Goal: Task Accomplishment & Management: Use online tool/utility

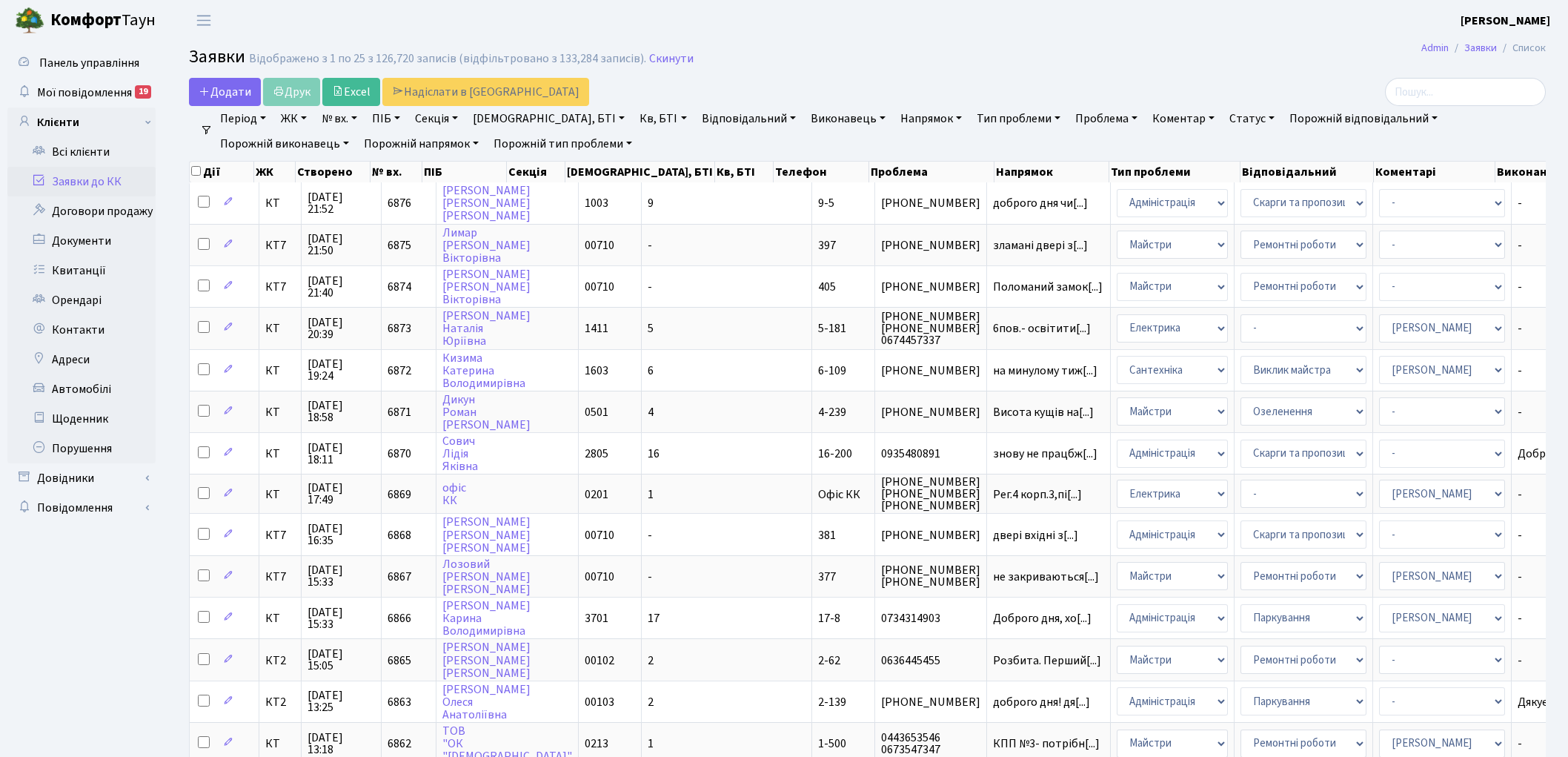
select select "25"
click at [665, 56] on link "Скинути" at bounding box center [671, 59] width 44 height 14
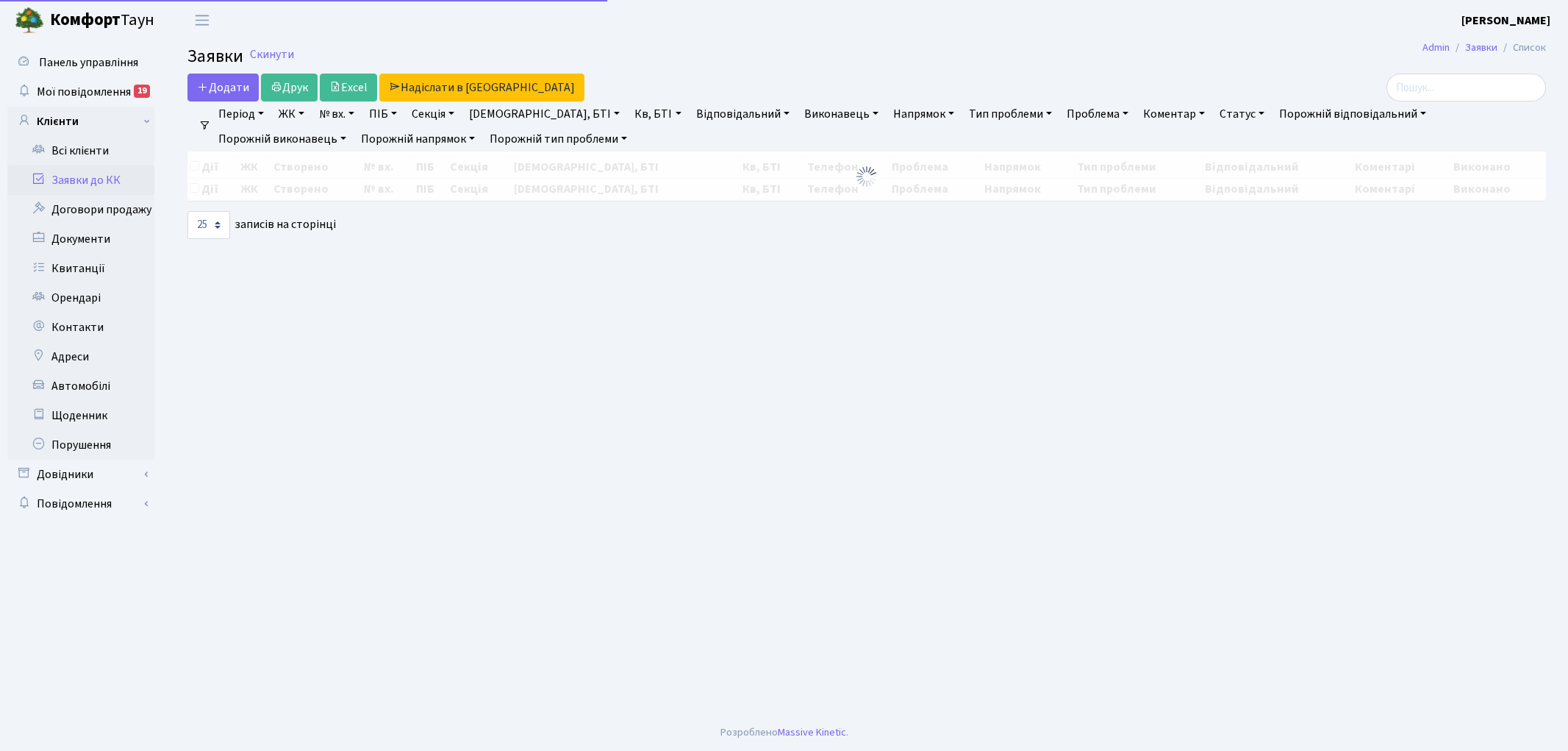
select select "25"
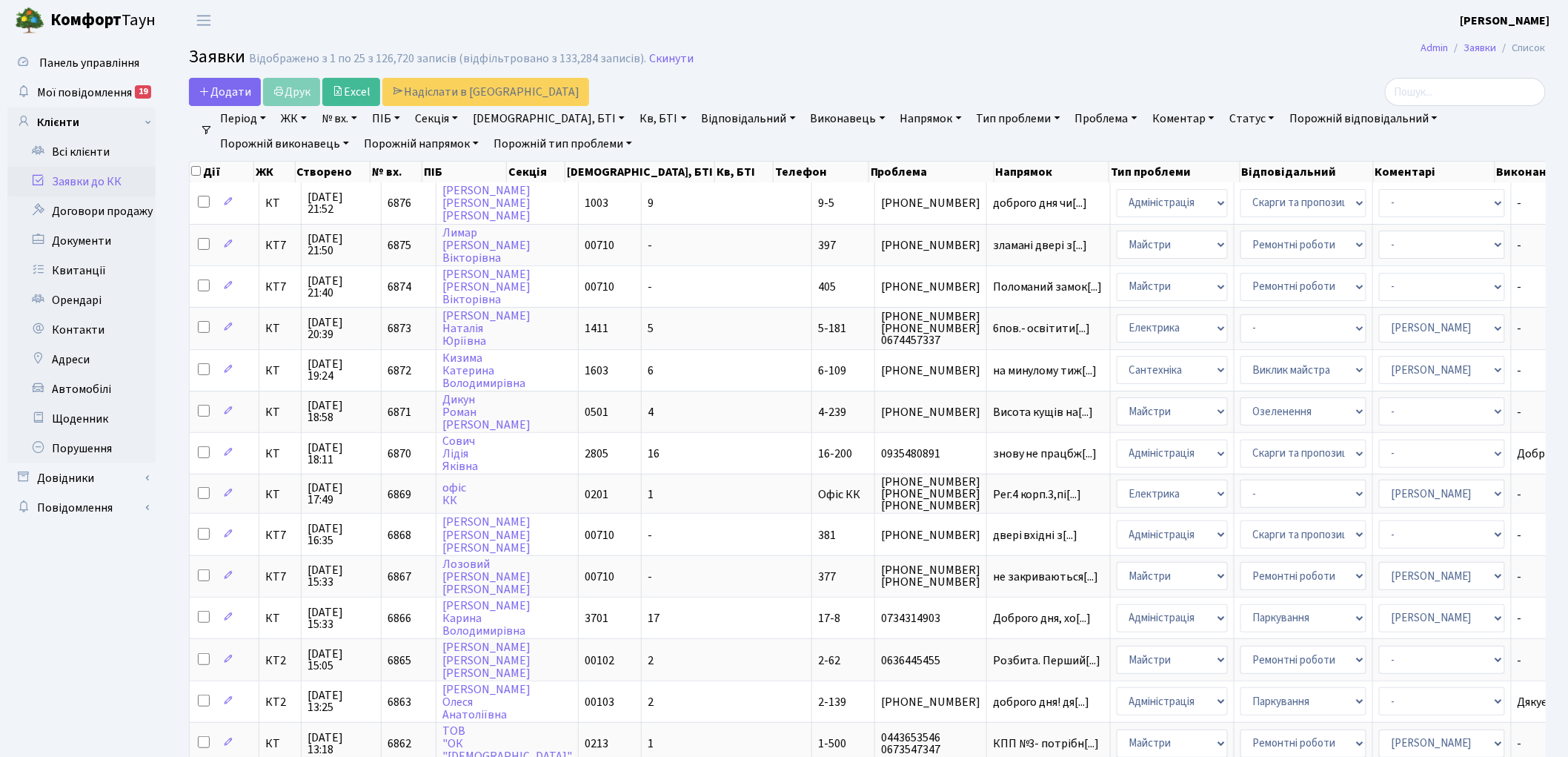
click at [54, 612] on ul "Панель управління Мої повідомлення 19 Клієнти" at bounding box center [81, 663] width 148 height 1231
click at [661, 55] on link "Скинути" at bounding box center [671, 59] width 44 height 14
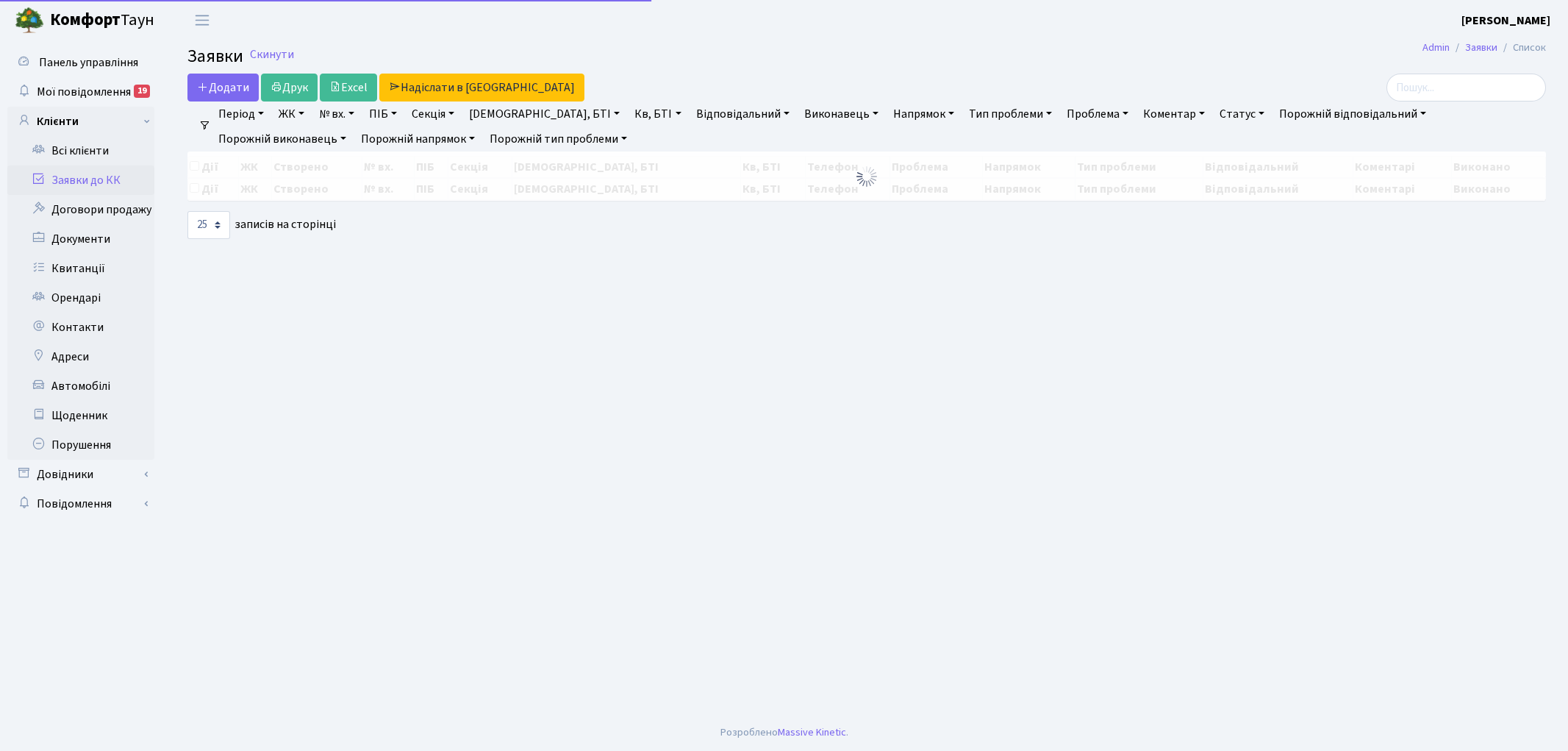
select select "25"
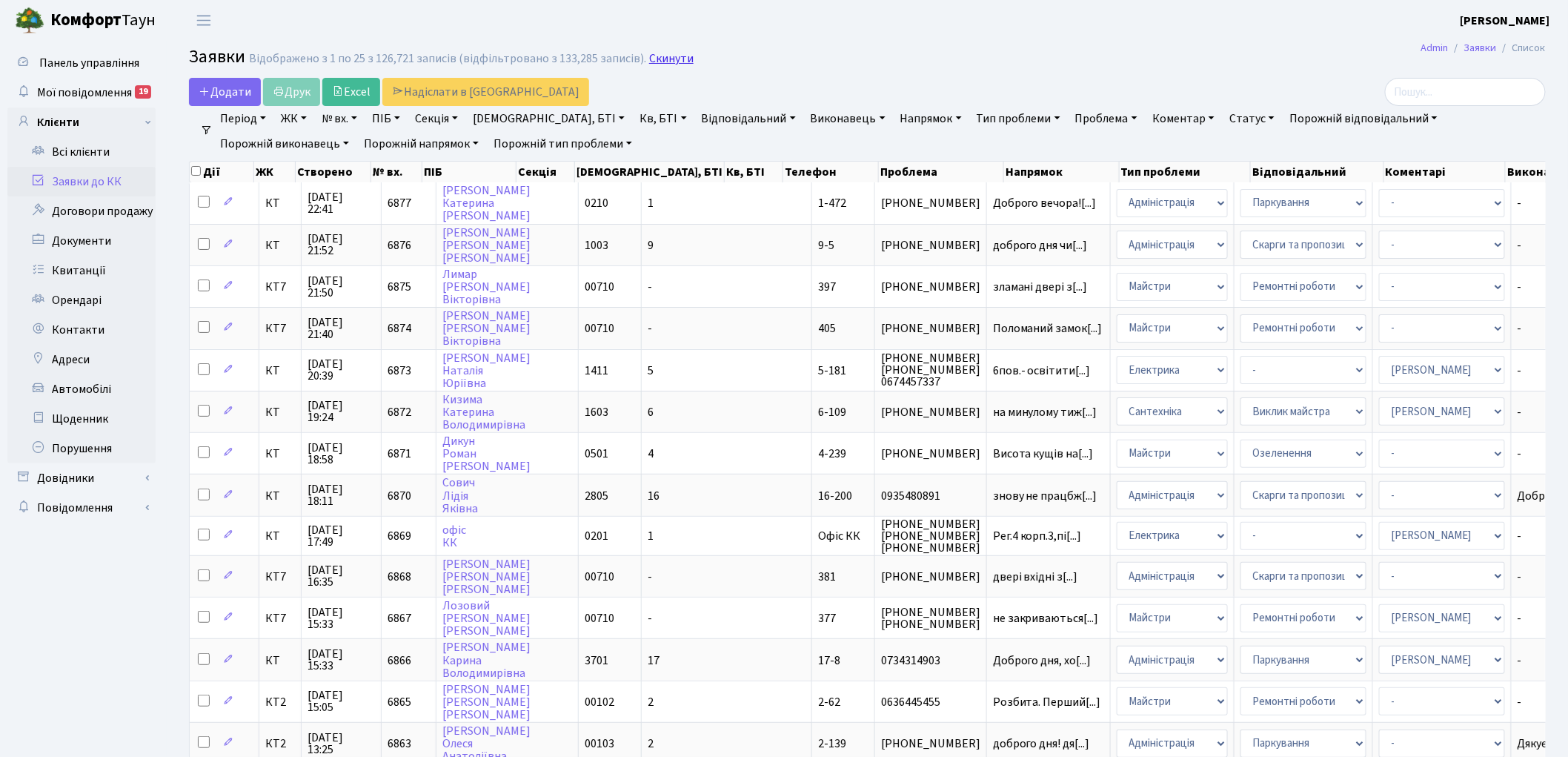
click at [657, 60] on link "Скинути" at bounding box center [671, 59] width 44 height 14
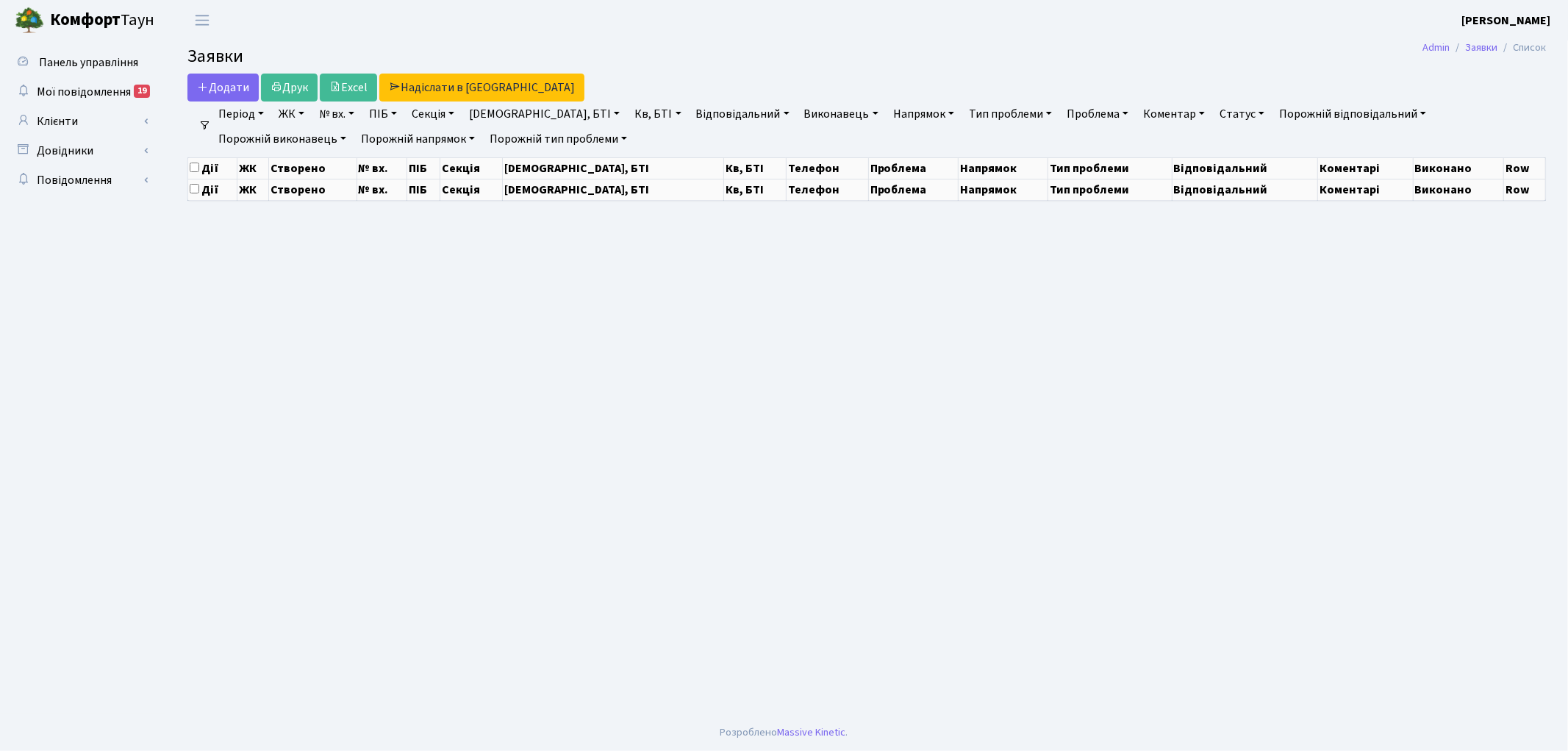
select select "25"
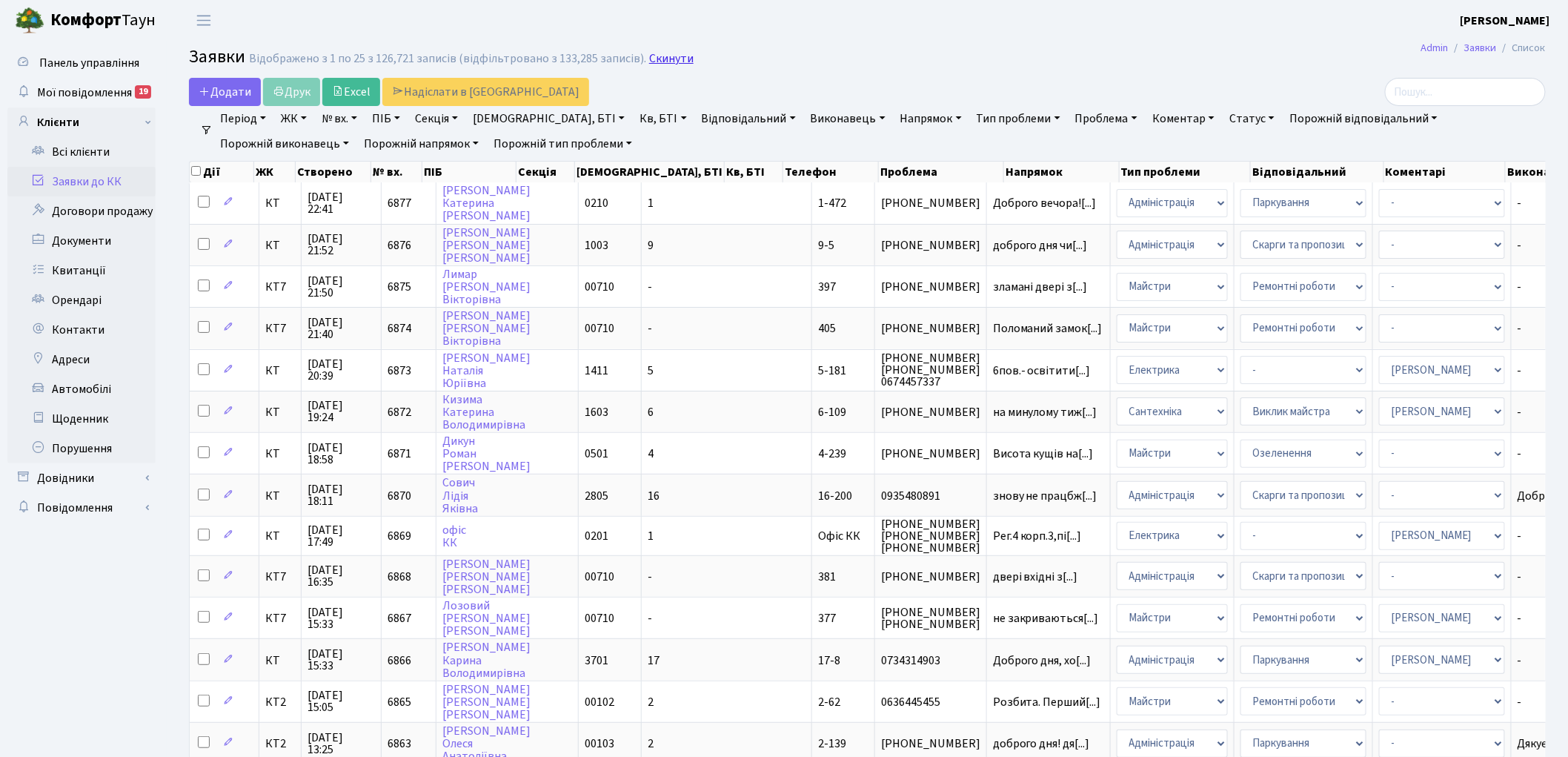
click at [650, 56] on link "Скинути" at bounding box center [671, 59] width 44 height 14
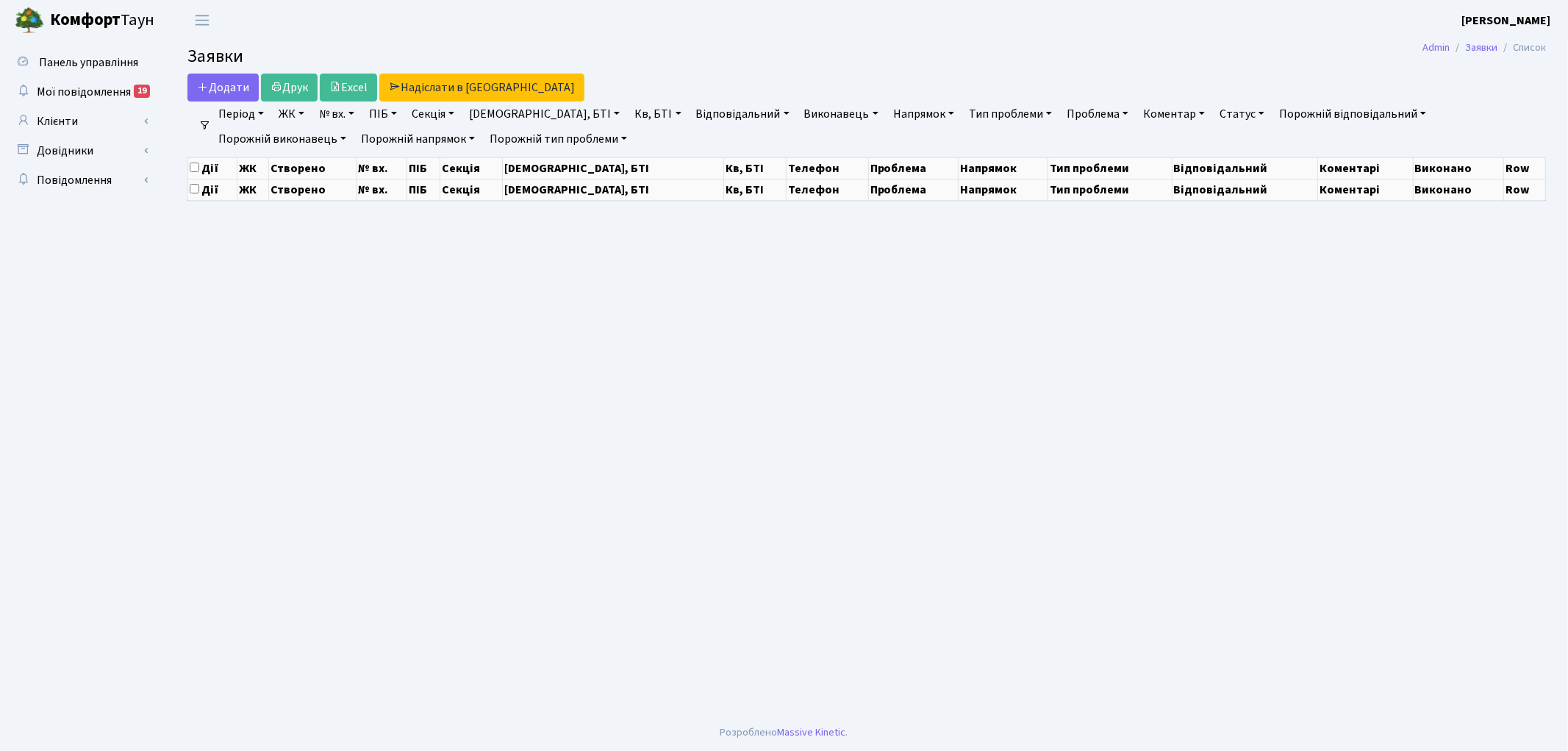
select select "25"
